Goal: Information Seeking & Learning: Learn about a topic

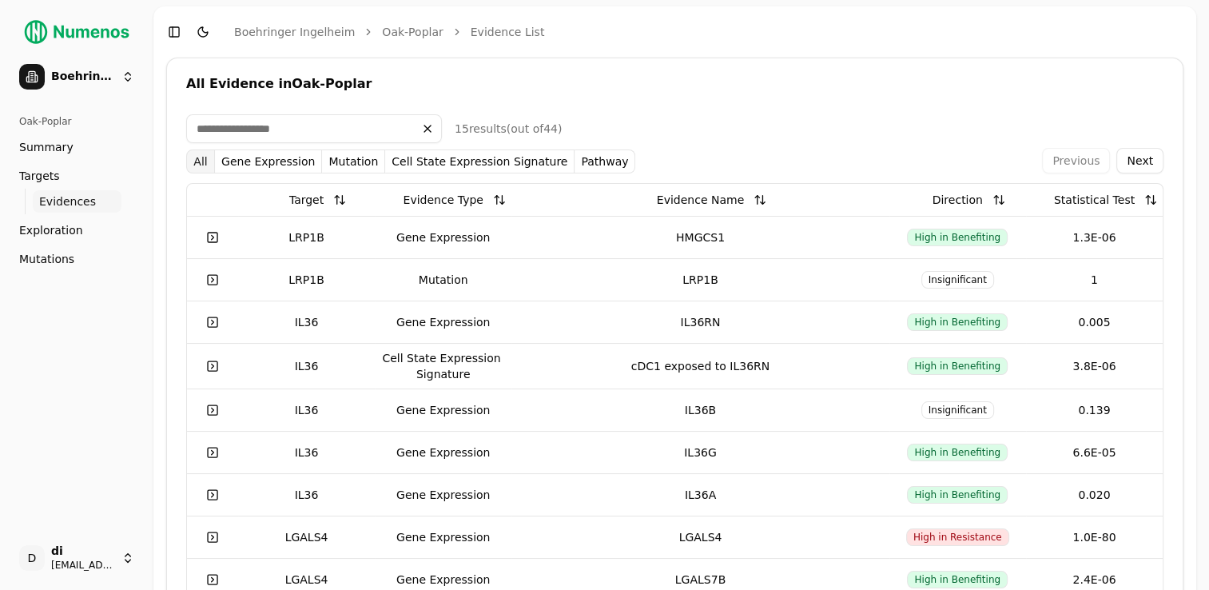
click at [43, 260] on span "Mutations" at bounding box center [46, 259] width 55 height 16
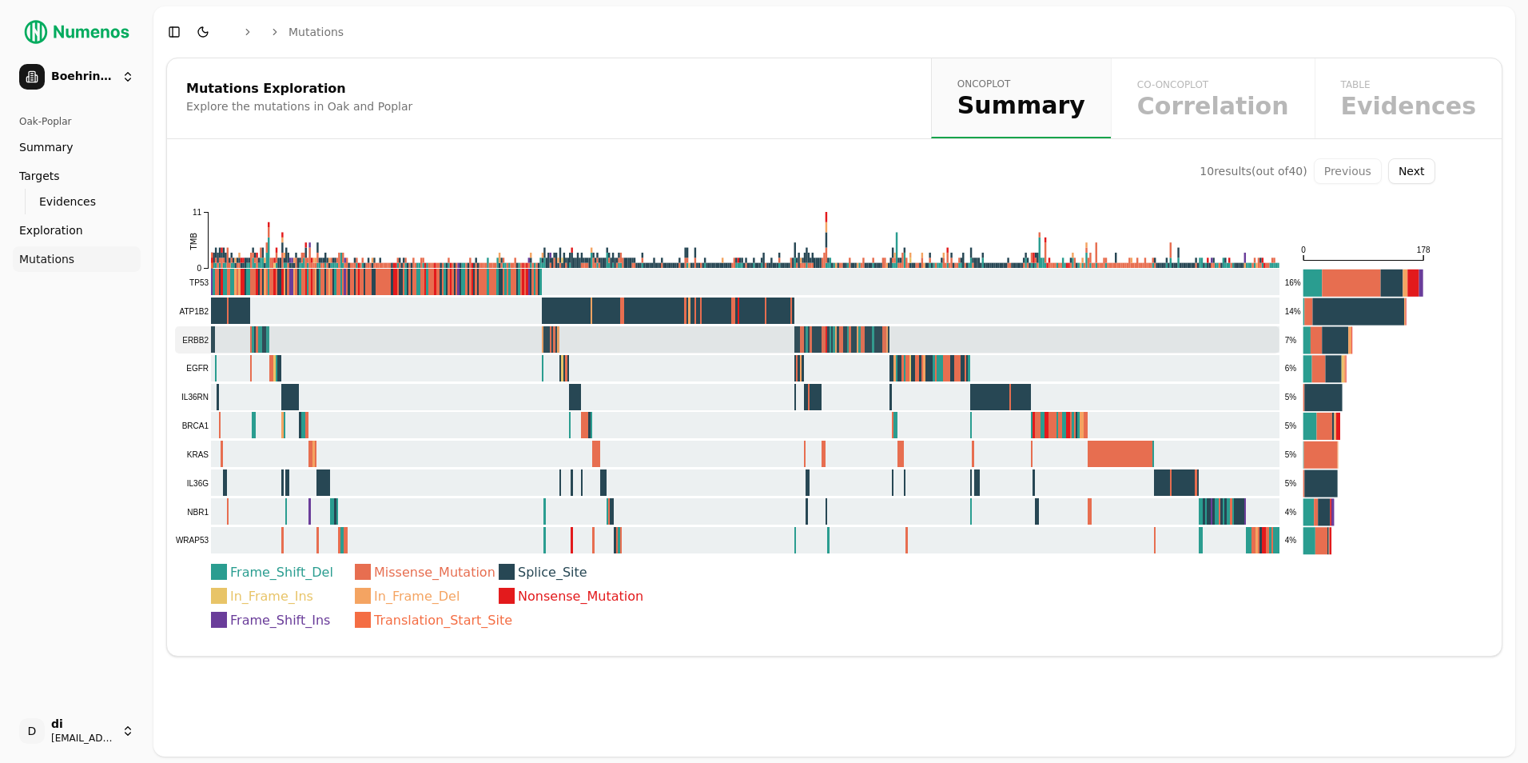
click at [840, 341] on rect at bounding box center [727, 339] width 1105 height 27
